Goal: Transaction & Acquisition: Book appointment/travel/reservation

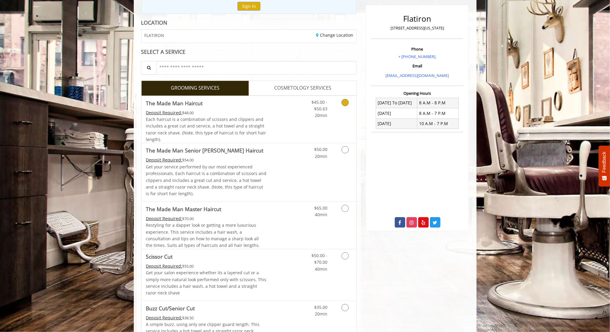
scroll to position [72, 0]
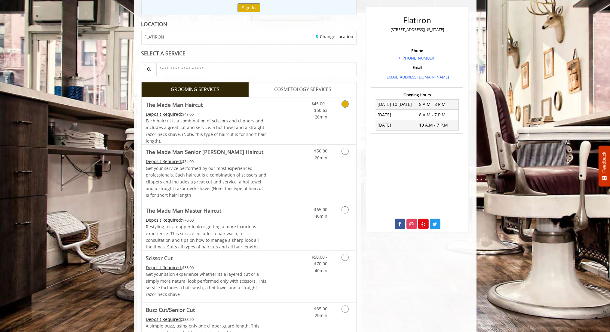
click at [276, 109] on link "Discounted Price" at bounding box center [285, 120] width 36 height 47
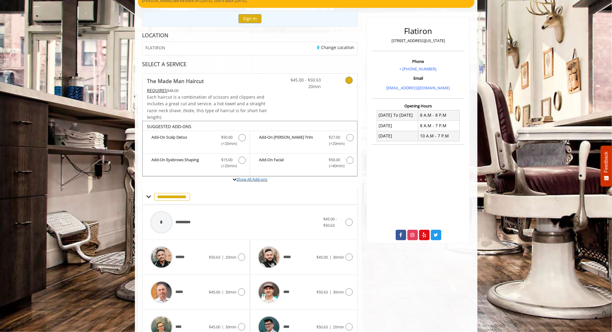
scroll to position [53, 0]
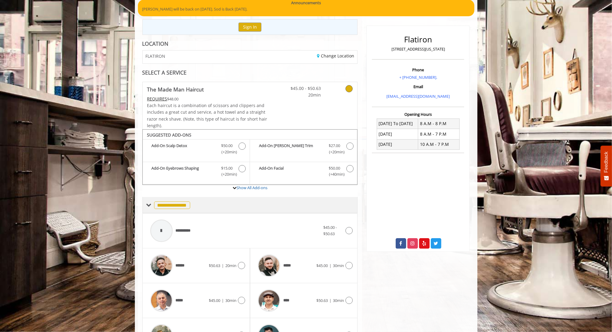
click at [148, 207] on span at bounding box center [148, 204] width 5 height 5
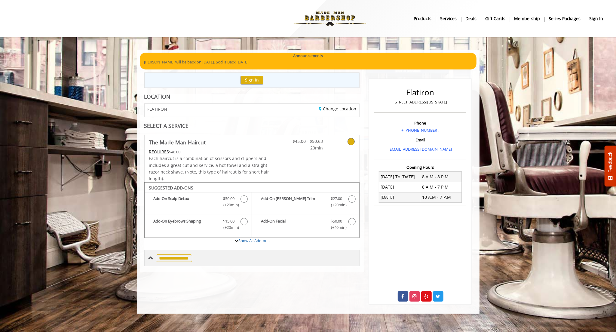
click at [163, 262] on span "**********" at bounding box center [174, 258] width 36 height 8
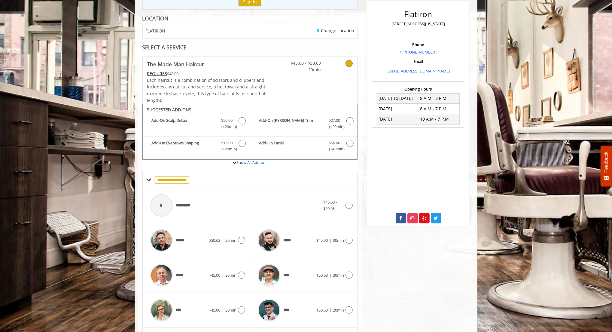
scroll to position [166, 0]
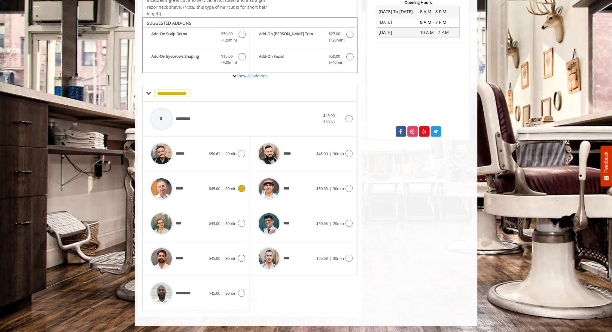
click at [197, 188] on div "*****" at bounding box center [178, 188] width 62 height 29
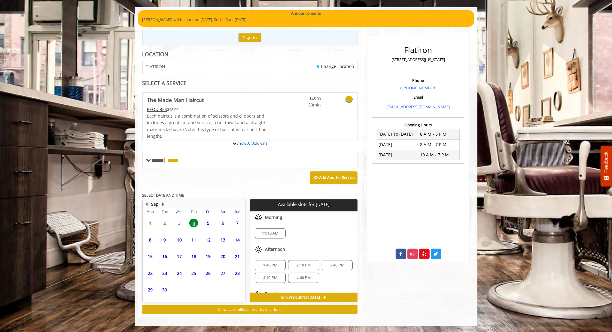
scroll to position [98, 0]
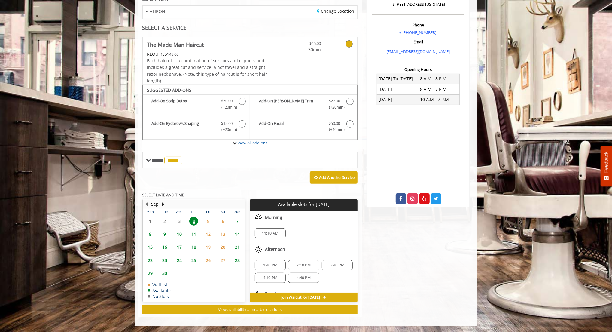
click at [208, 220] on span "5" at bounding box center [208, 221] width 9 height 9
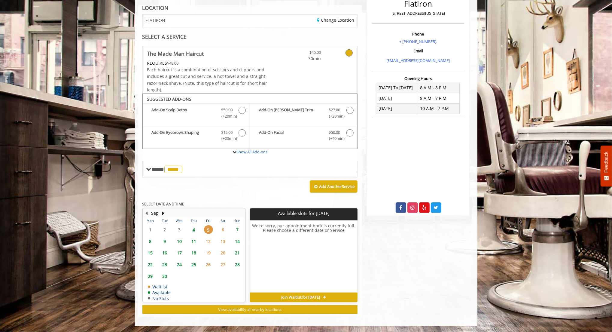
click at [194, 227] on span "4" at bounding box center [193, 229] width 9 height 9
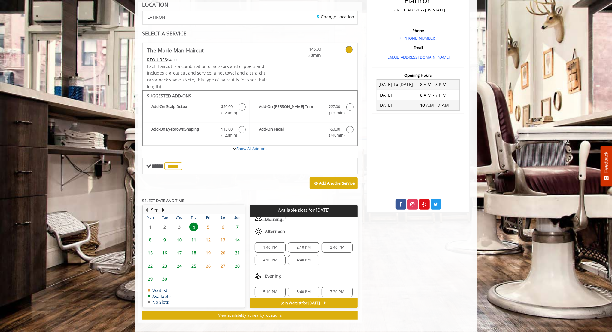
scroll to position [28, 0]
click at [281, 244] on span "1:40 PM" at bounding box center [271, 243] width 26 height 5
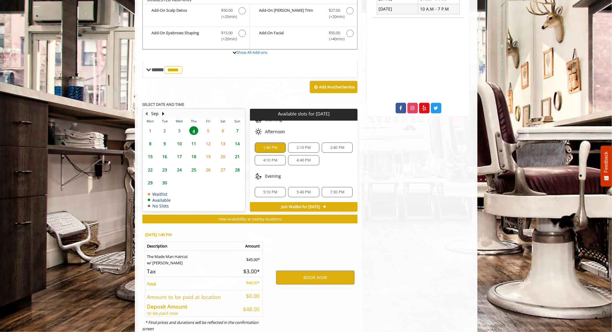
scroll to position [207, 0]
